Goal: Task Accomplishment & Management: Use online tool/utility

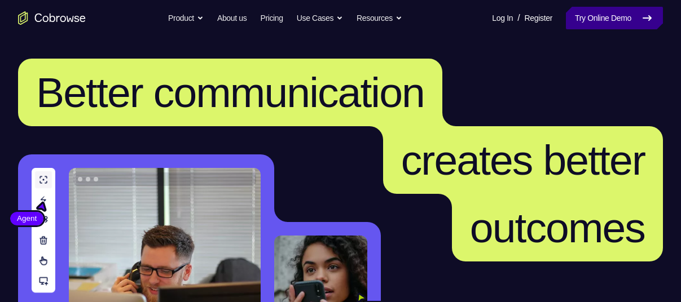
click at [589, 12] on link "Try Online Demo" at bounding box center [614, 18] width 97 height 23
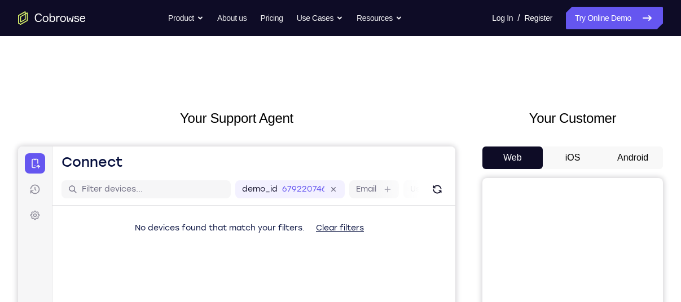
click at [639, 160] on button "Android" at bounding box center [632, 158] width 60 height 23
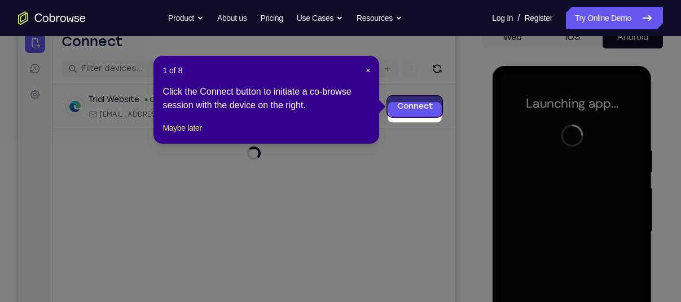
scroll to position [114, 0]
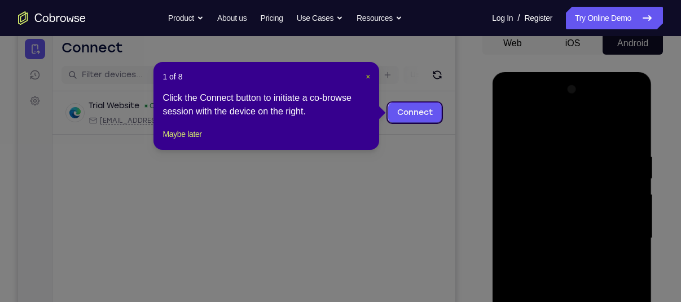
click at [368, 73] on span "×" at bounding box center [367, 76] width 5 height 9
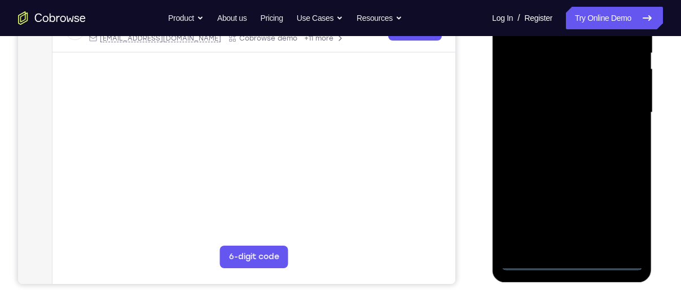
scroll to position [252, 0]
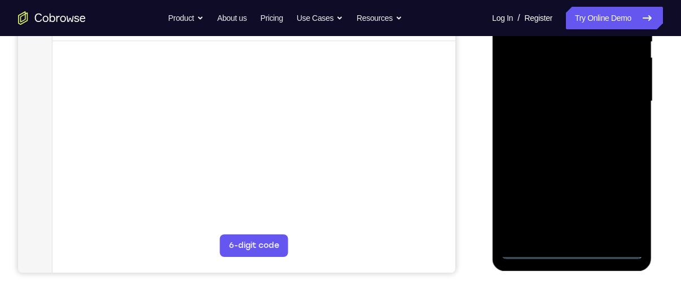
click at [576, 250] on div at bounding box center [571, 102] width 142 height 316
click at [619, 205] on div at bounding box center [571, 102] width 142 height 316
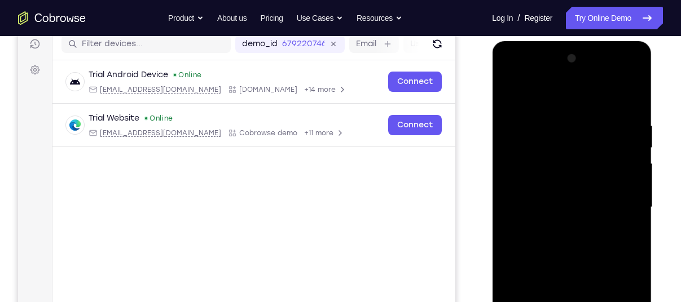
scroll to position [137, 0]
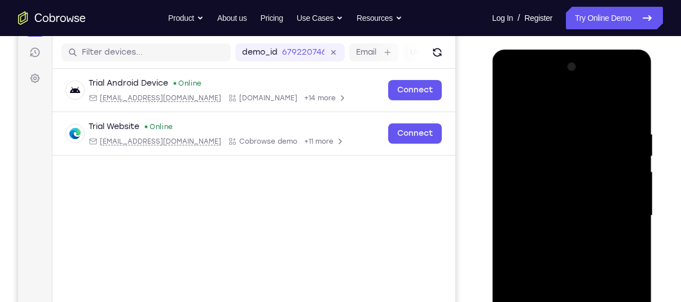
click at [563, 109] on div at bounding box center [571, 216] width 142 height 316
click at [614, 202] on div at bounding box center [571, 216] width 142 height 316
click at [559, 233] on div at bounding box center [571, 216] width 142 height 316
click at [566, 206] on div at bounding box center [571, 216] width 142 height 316
click at [561, 191] on div at bounding box center [571, 216] width 142 height 316
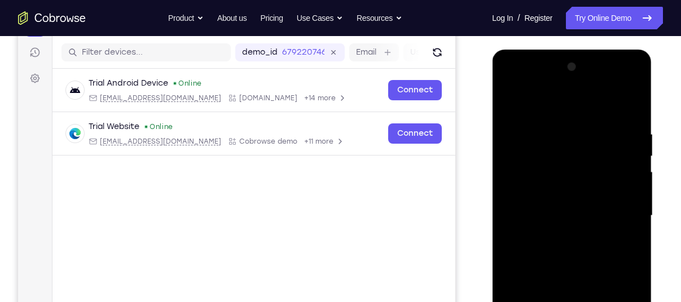
click at [573, 214] on div at bounding box center [571, 216] width 142 height 316
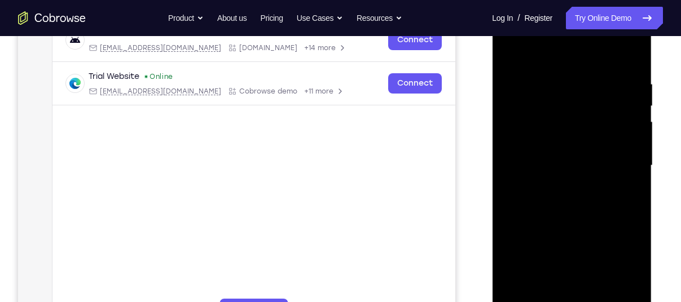
scroll to position [196, 0]
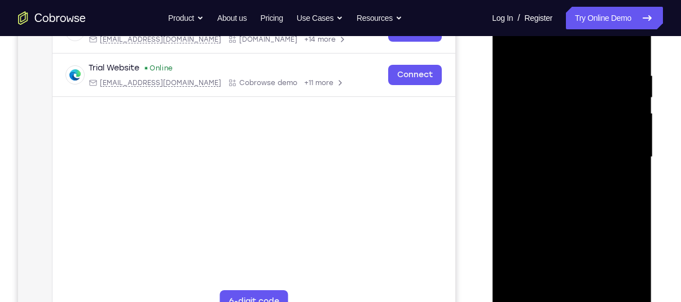
click at [568, 194] on div at bounding box center [571, 157] width 142 height 316
click at [573, 193] on div at bounding box center [571, 157] width 142 height 316
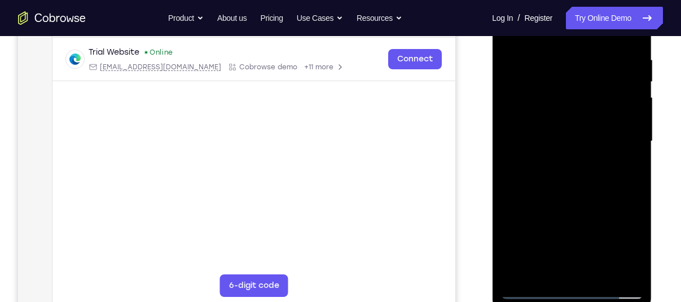
scroll to position [212, 0]
click at [583, 189] on div at bounding box center [571, 141] width 142 height 316
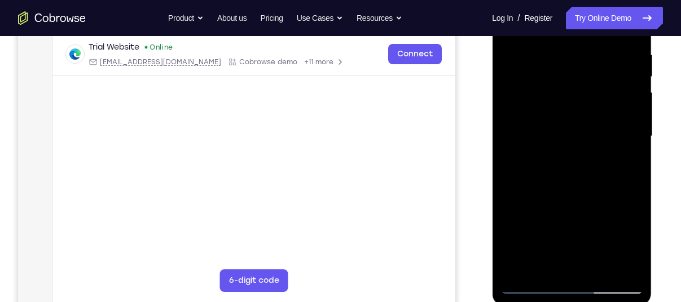
scroll to position [218, 0]
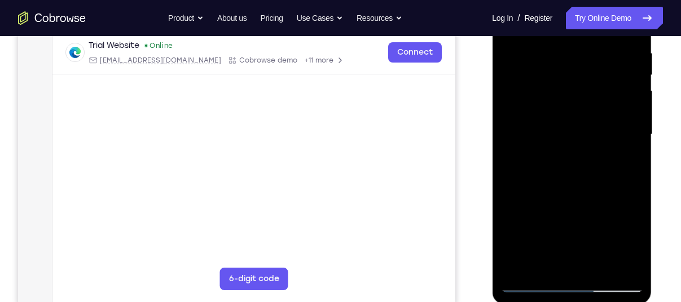
click at [601, 266] on div at bounding box center [571, 135] width 142 height 316
click at [585, 196] on div at bounding box center [571, 135] width 142 height 316
click at [569, 191] on div at bounding box center [571, 135] width 142 height 316
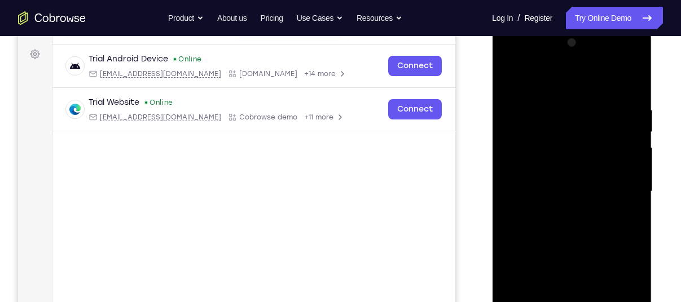
scroll to position [161, 0]
click at [510, 78] on div at bounding box center [571, 192] width 142 height 316
click at [564, 173] on div at bounding box center [571, 192] width 142 height 316
click at [505, 80] on div at bounding box center [571, 192] width 142 height 316
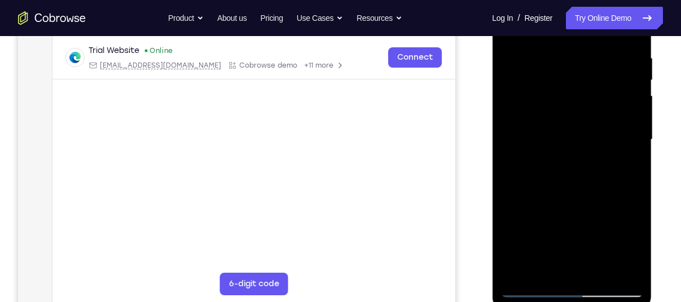
scroll to position [214, 0]
click at [528, 288] on div at bounding box center [571, 139] width 142 height 316
click at [531, 283] on div at bounding box center [571, 139] width 142 height 316
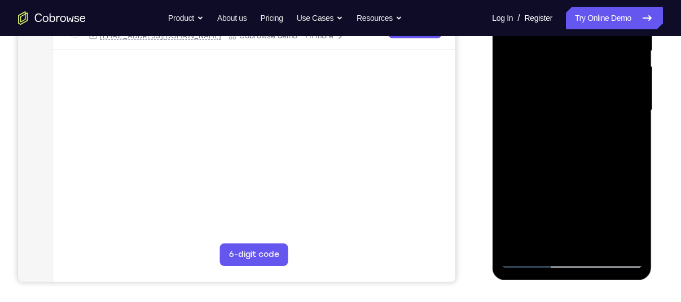
scroll to position [245, 0]
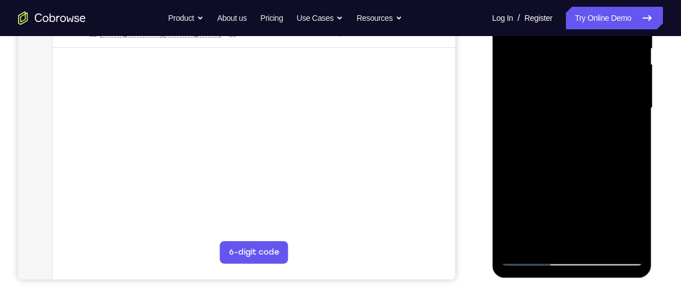
click at [532, 257] on div at bounding box center [571, 108] width 142 height 316
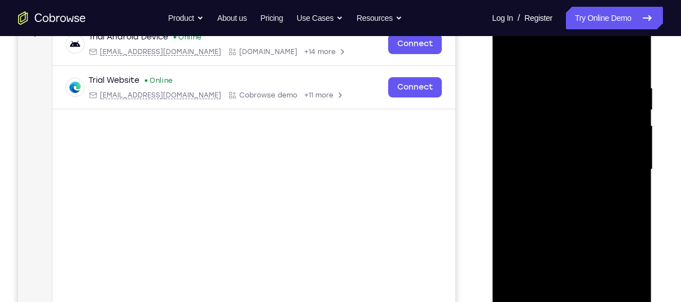
scroll to position [182, 0]
click at [508, 55] on div at bounding box center [571, 171] width 142 height 316
click at [558, 74] on div at bounding box center [571, 171] width 142 height 316
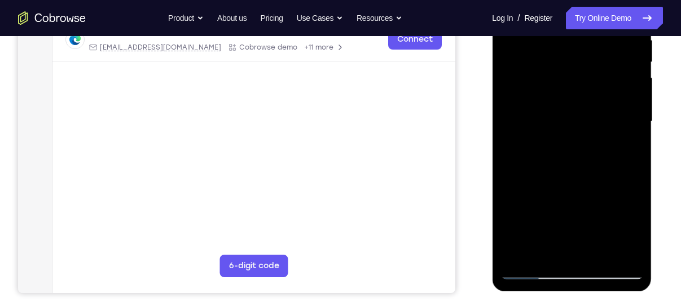
scroll to position [232, 0]
click at [616, 251] on div at bounding box center [571, 121] width 142 height 316
click at [613, 251] on div at bounding box center [571, 121] width 142 height 316
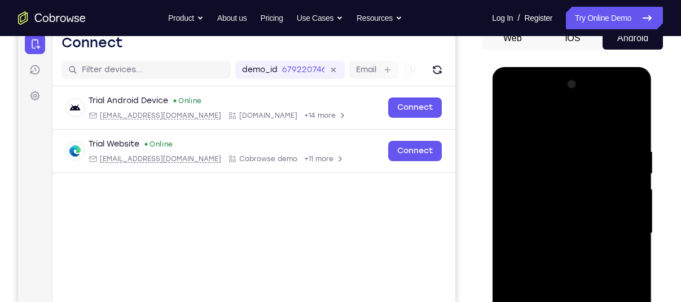
scroll to position [118, 0]
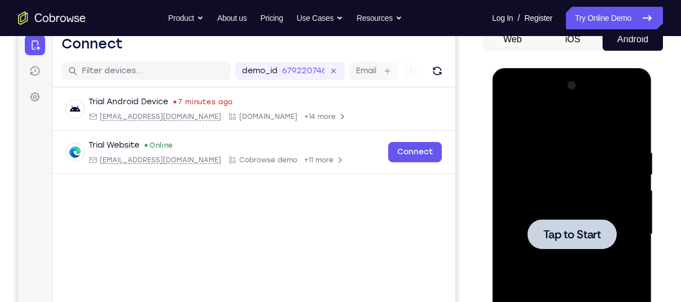
click at [552, 193] on div at bounding box center [571, 235] width 142 height 316
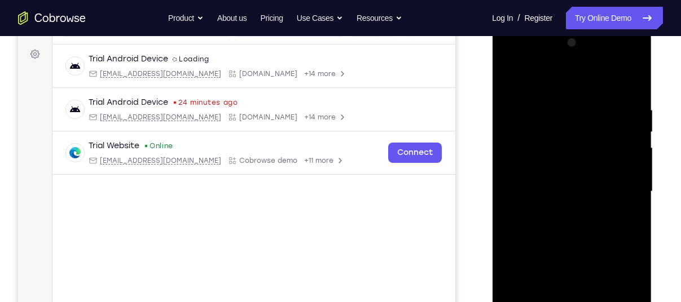
scroll to position [230, 0]
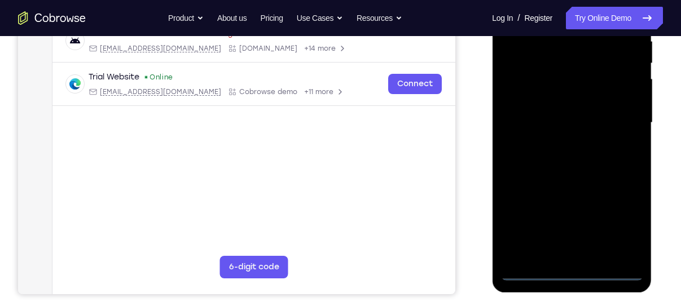
click at [570, 272] on div at bounding box center [571, 123] width 142 height 316
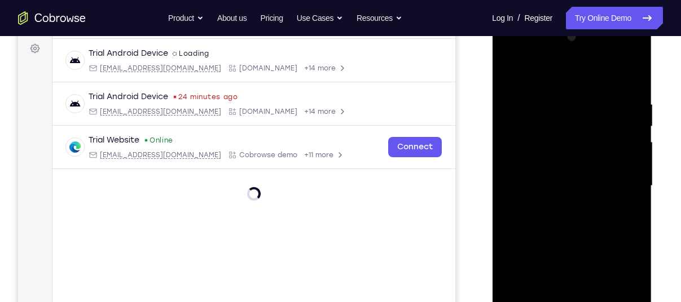
scroll to position [167, 0]
click at [619, 277] on div at bounding box center [571, 186] width 142 height 316
click at [585, 86] on div at bounding box center [571, 186] width 142 height 316
click at [618, 185] on div at bounding box center [571, 186] width 142 height 316
click at [557, 204] on div at bounding box center [571, 186] width 142 height 316
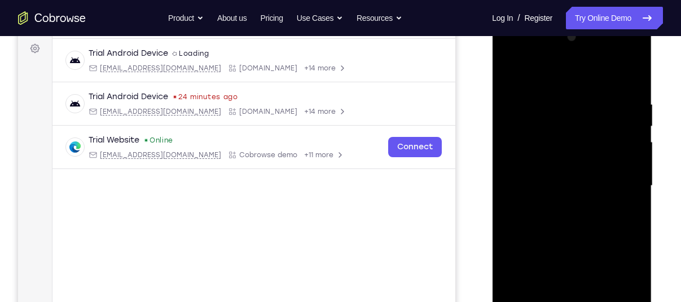
click at [564, 175] on div at bounding box center [571, 186] width 142 height 316
click at [565, 161] on div at bounding box center [571, 186] width 142 height 316
click at [592, 170] on div at bounding box center [571, 186] width 142 height 316
click at [588, 183] on div at bounding box center [571, 186] width 142 height 316
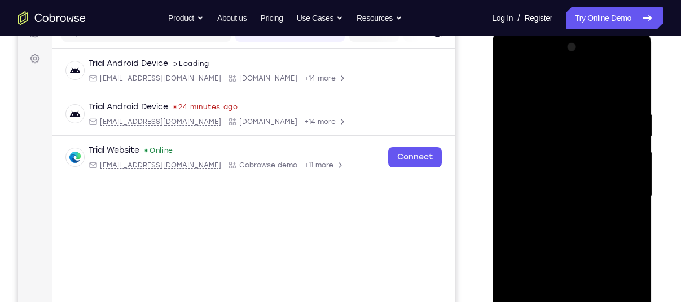
scroll to position [165, 0]
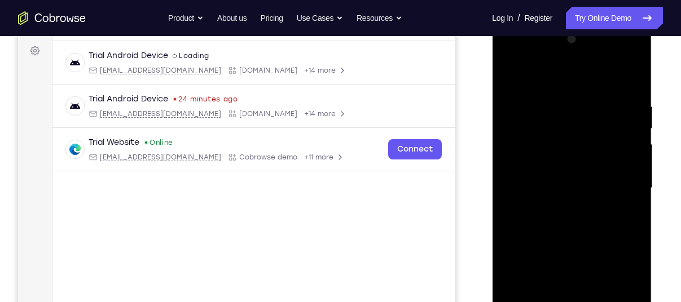
click at [565, 228] on div at bounding box center [571, 188] width 142 height 316
click at [566, 105] on div at bounding box center [571, 188] width 142 height 316
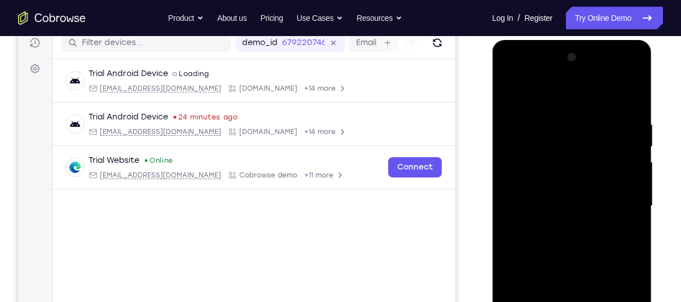
scroll to position [139, 0]
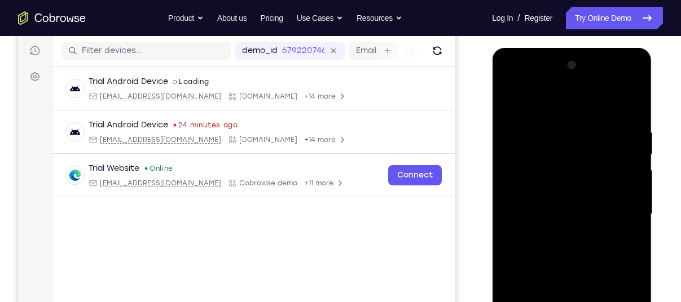
drag, startPoint x: 574, startPoint y: 102, endPoint x: 587, endPoint y: 74, distance: 30.0
click at [585, 77] on div at bounding box center [571, 214] width 142 height 316
click at [577, 140] on div at bounding box center [571, 214] width 142 height 316
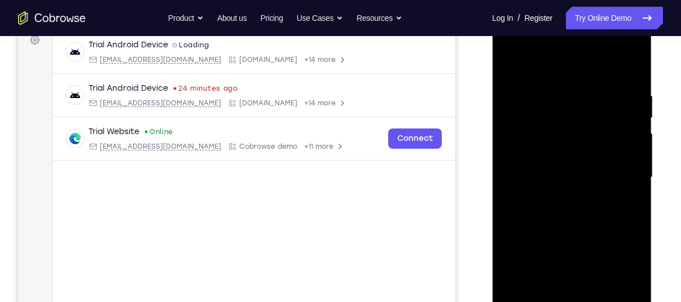
scroll to position [176, 0]
click at [577, 139] on div at bounding box center [571, 177] width 142 height 316
drag, startPoint x: 601, startPoint y: 162, endPoint x: 511, endPoint y: 179, distance: 91.2
click at [511, 179] on div at bounding box center [571, 177] width 142 height 316
drag, startPoint x: 623, startPoint y: 192, endPoint x: 586, endPoint y: 196, distance: 37.4
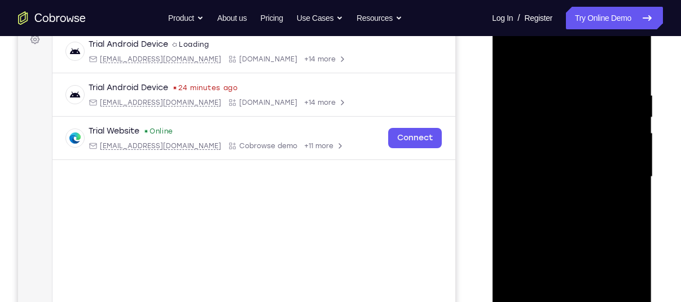
click at [586, 196] on div at bounding box center [571, 177] width 142 height 316
drag, startPoint x: 637, startPoint y: 155, endPoint x: 585, endPoint y: 162, distance: 52.5
click at [585, 162] on div at bounding box center [571, 177] width 142 height 316
drag, startPoint x: 617, startPoint y: 169, endPoint x: 544, endPoint y: 183, distance: 74.6
click at [544, 183] on div at bounding box center [571, 177] width 142 height 316
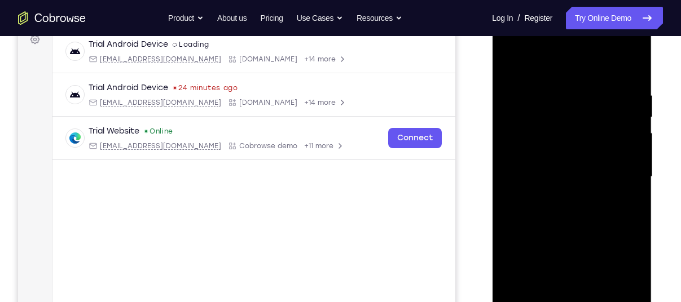
drag, startPoint x: 606, startPoint y: 132, endPoint x: 543, endPoint y: 155, distance: 67.1
click at [543, 155] on div at bounding box center [571, 177] width 142 height 316
drag, startPoint x: 625, startPoint y: 170, endPoint x: 538, endPoint y: 167, distance: 86.9
click at [538, 167] on div at bounding box center [571, 177] width 142 height 316
click at [632, 67] on div at bounding box center [571, 177] width 142 height 316
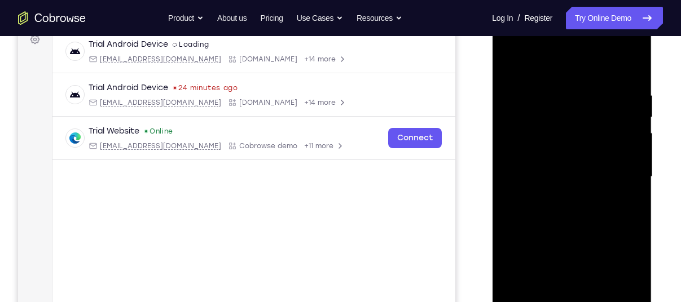
click at [632, 65] on div at bounding box center [571, 177] width 142 height 316
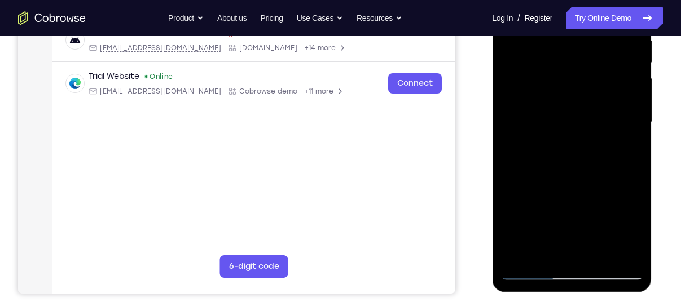
scroll to position [232, 0]
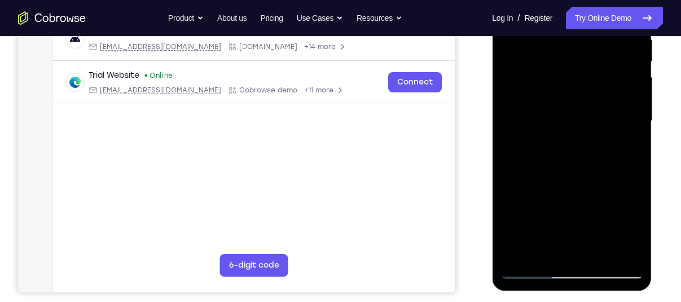
click at [525, 255] on div at bounding box center [571, 121] width 142 height 316
click at [546, 255] on div at bounding box center [571, 121] width 142 height 316
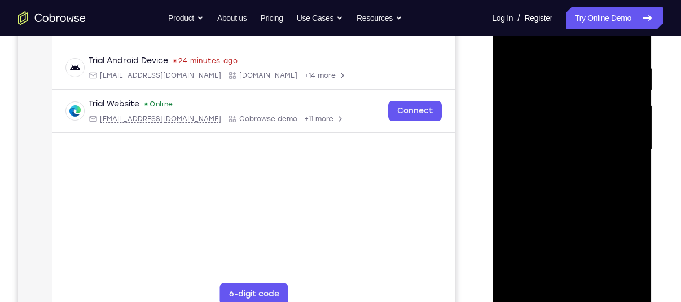
scroll to position [186, 0]
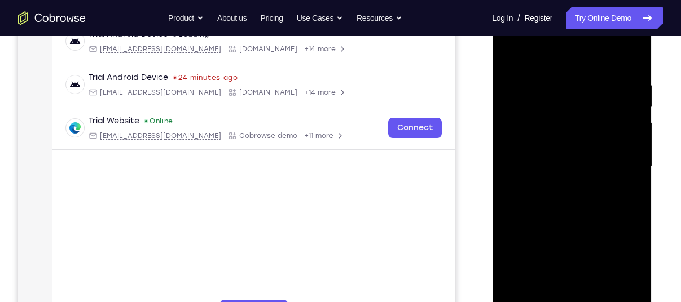
click at [571, 54] on div at bounding box center [571, 167] width 142 height 316
click at [513, 85] on div at bounding box center [571, 167] width 142 height 316
click at [528, 88] on div at bounding box center [571, 167] width 142 height 316
click at [538, 87] on div at bounding box center [571, 167] width 142 height 316
click at [519, 87] on div at bounding box center [571, 167] width 142 height 316
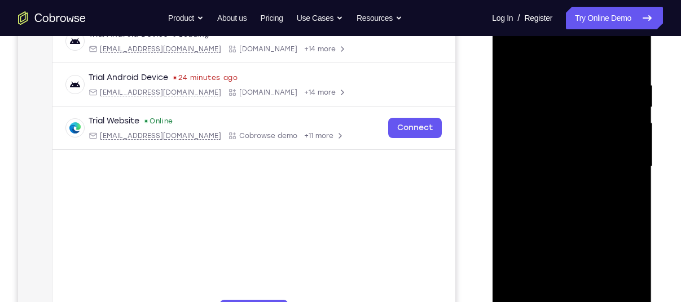
click at [510, 51] on div at bounding box center [571, 167] width 142 height 316
click at [552, 76] on div at bounding box center [571, 167] width 142 height 316
click at [517, 88] on div at bounding box center [571, 167] width 142 height 316
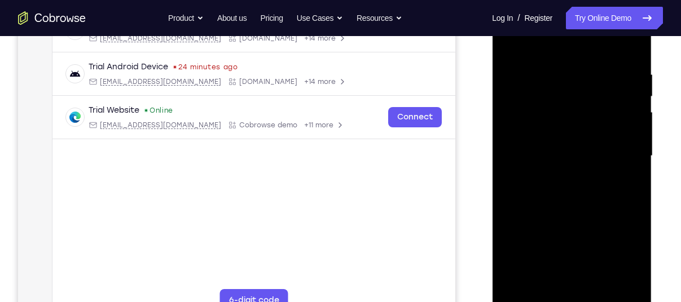
scroll to position [197, 0]
click at [628, 45] on div at bounding box center [571, 156] width 142 height 316
click at [632, 45] on div at bounding box center [571, 156] width 142 height 316
click at [512, 285] on div at bounding box center [571, 156] width 142 height 316
click at [594, 61] on div at bounding box center [571, 156] width 142 height 316
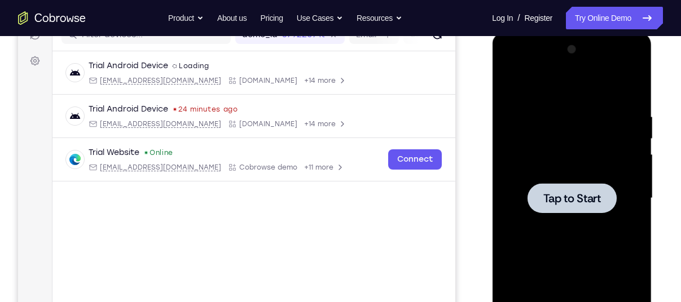
scroll to position [151, 0]
